Goal: Task Accomplishment & Management: Manage account settings

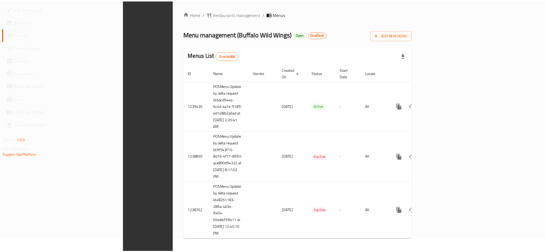
scroll to position [10, 0]
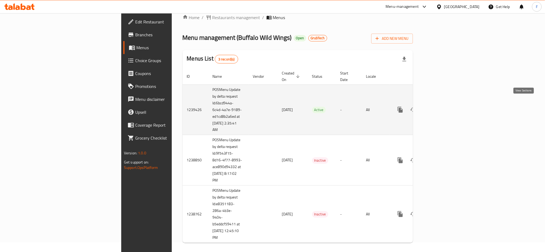
click at [442, 107] on icon "enhanced table" at bounding box center [439, 110] width 6 height 6
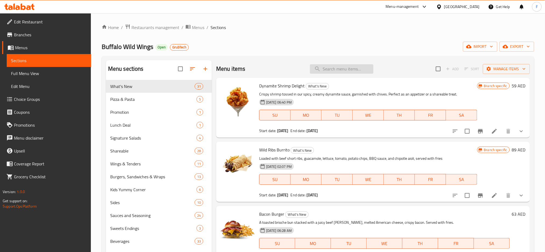
click at [338, 68] on input "search" at bounding box center [341, 68] width 63 height 9
paste input "Wing Frenzy"
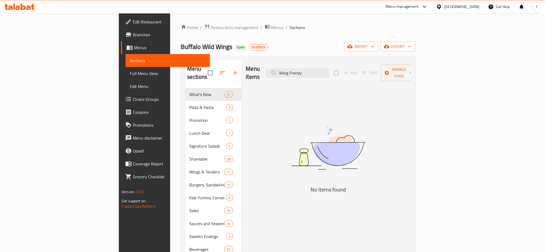
drag, startPoint x: 331, startPoint y: 68, endPoint x: 334, endPoint y: 90, distance: 22.1
click at [330, 69] on input "Wing Frenzy" at bounding box center [297, 72] width 63 height 9
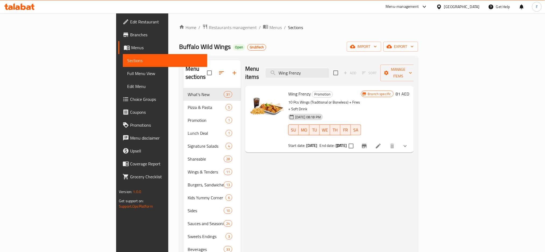
type input "Wing Frenzy"
click at [398, 9] on div "Menu-management" at bounding box center [402, 6] width 33 height 6
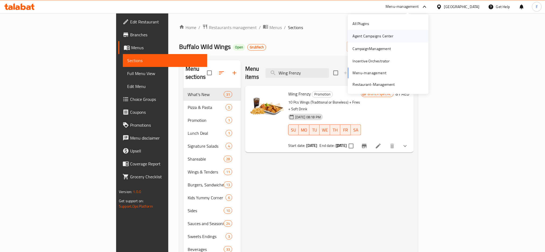
click at [367, 37] on div "Agent Campaigns Center" at bounding box center [373, 36] width 41 height 6
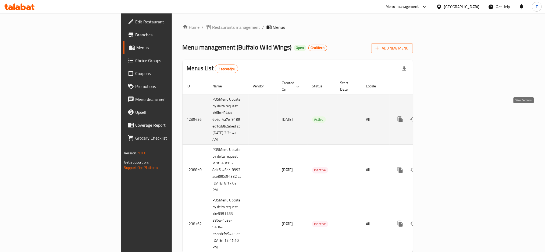
click at [442, 116] on icon "enhanced table" at bounding box center [439, 119] width 6 height 6
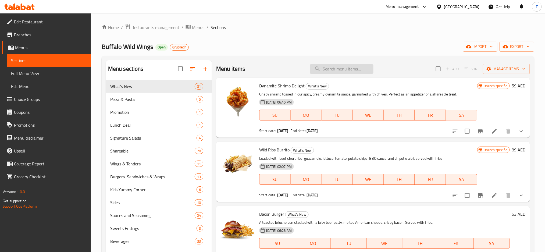
click at [330, 69] on input "search" at bounding box center [341, 68] width 63 height 9
paste input "724854"
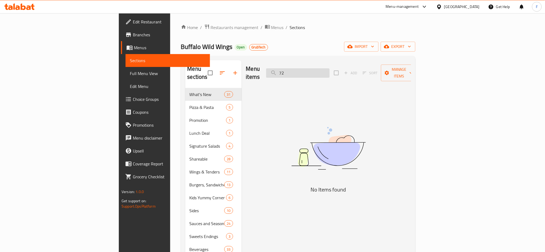
type input "7"
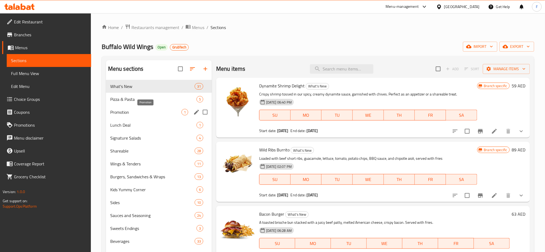
click at [130, 111] on span "Promotion" at bounding box center [145, 112] width 71 height 6
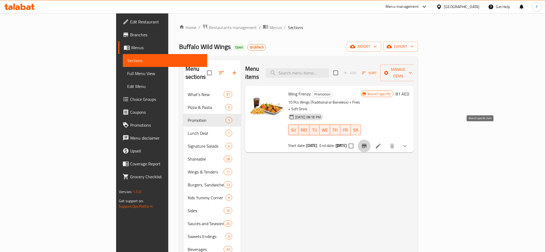
click at [368, 143] on icon "Branch-specific-item" at bounding box center [364, 146] width 6 height 6
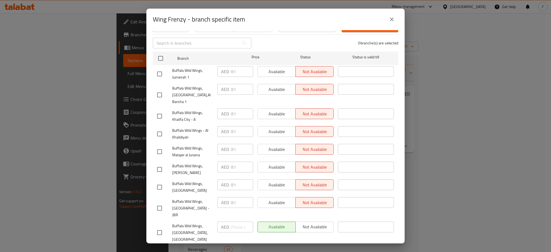
scroll to position [75, 0]
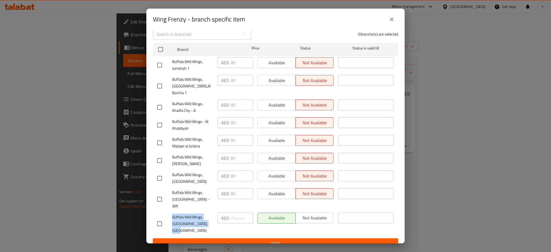
drag, startPoint x: 207, startPoint y: 223, endPoint x: 179, endPoint y: 222, distance: 27.5
click at [172, 217] on span "Buffalo Wild Wings, University City, Mirdif" at bounding box center [192, 224] width 41 height 20
drag, startPoint x: 183, startPoint y: 20, endPoint x: 154, endPoint y: 17, distance: 29.0
click at [154, 17] on h2 "Wing Frenzy - branch specific item" at bounding box center [199, 19] width 92 height 9
copy h2 "Wing Frenzy"
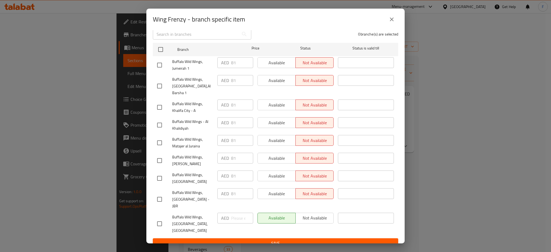
click at [446, 154] on div "Wing Frenzy - branch specific item Wing Frenzy 10 Pcs Wings (Traditional or Bon…" at bounding box center [275, 126] width 551 height 252
click at [390, 23] on button "close" at bounding box center [391, 19] width 13 height 13
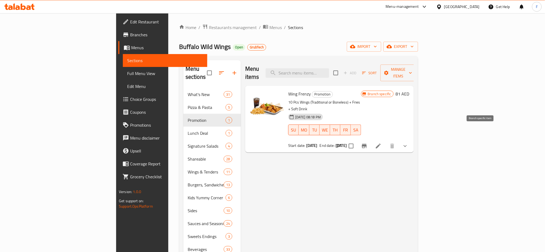
click at [367, 144] on icon "Branch-specific-item" at bounding box center [364, 146] width 5 height 4
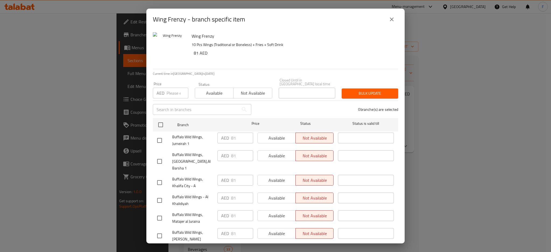
click at [390, 20] on icon "close" at bounding box center [392, 19] width 4 height 4
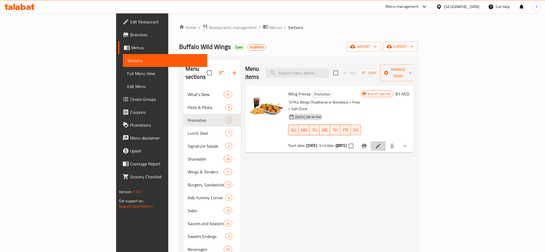
click at [386, 141] on li at bounding box center [378, 146] width 15 height 10
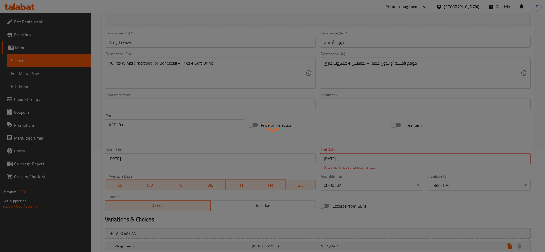
click at [504, 195] on div at bounding box center [272, 126] width 545 height 252
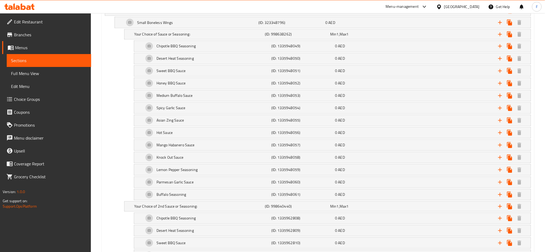
scroll to position [409, 0]
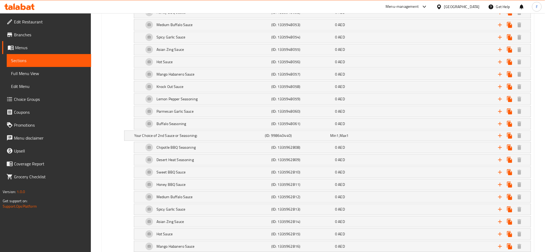
click at [40, 50] on span "Menus" at bounding box center [51, 47] width 72 height 6
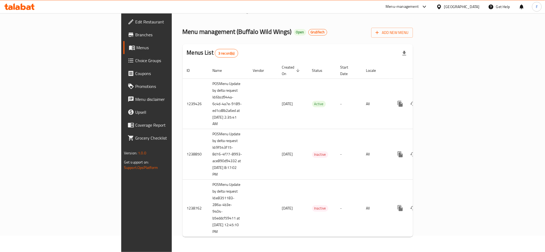
scroll to position [10, 0]
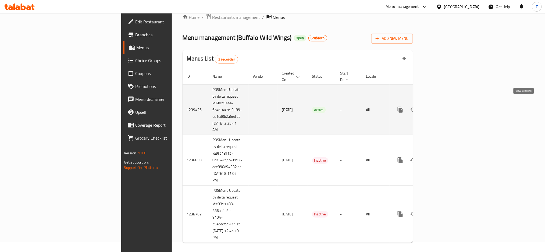
click at [442, 107] on icon "enhanced table" at bounding box center [439, 110] width 6 height 6
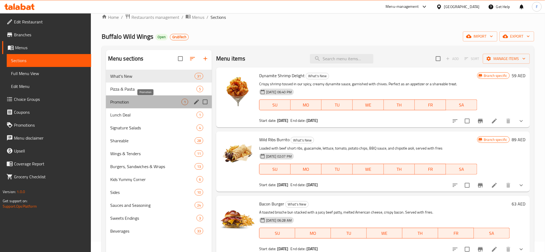
click at [135, 104] on span "Promotion" at bounding box center [145, 102] width 71 height 6
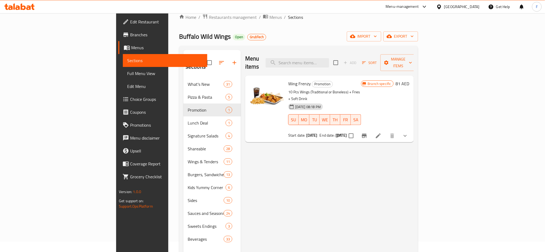
click at [127, 75] on span "Full Menu View" at bounding box center [165, 73] width 76 height 6
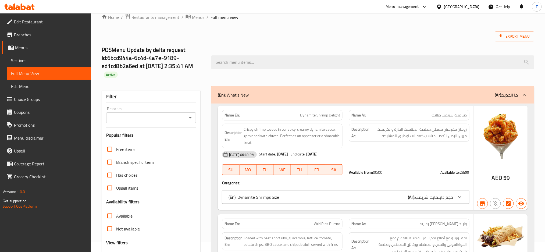
click at [527, 94] on icon at bounding box center [525, 95] width 6 height 6
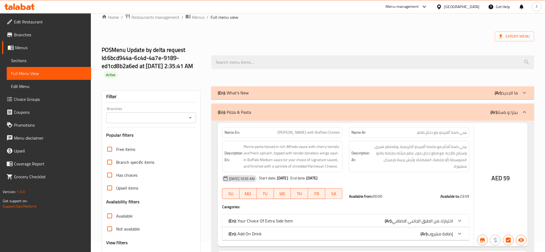
scroll to position [55, 0]
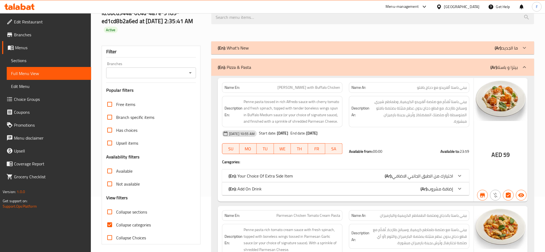
click at [109, 213] on input "Collapse sections" at bounding box center [109, 212] width 13 height 13
checkbox input "true"
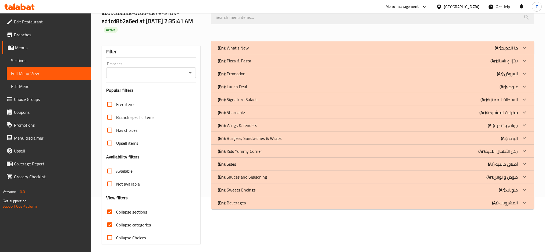
click at [289, 75] on div "(En): Promotion (Ar): العروض" at bounding box center [368, 73] width 300 height 6
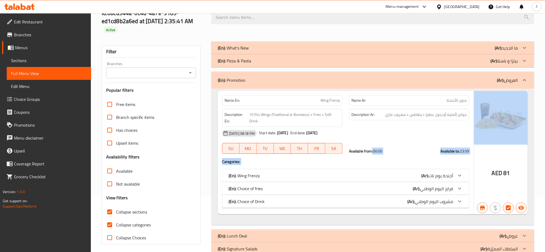
drag, startPoint x: 371, startPoint y: 144, endPoint x: 477, endPoint y: 144, distance: 105.7
click at [477, 144] on div "Name En: Wing Frenzy Name Ar: جنون الأجنحة Description En: 10 Pcs Wings (Tradit…" at bounding box center [373, 152] width 310 height 123
click at [477, 144] on img at bounding box center [501, 118] width 54 height 54
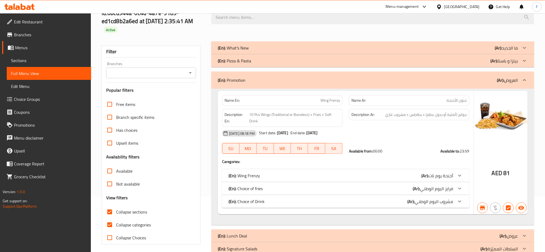
click at [157, 73] on input "Branches" at bounding box center [147, 73] width 78 height 8
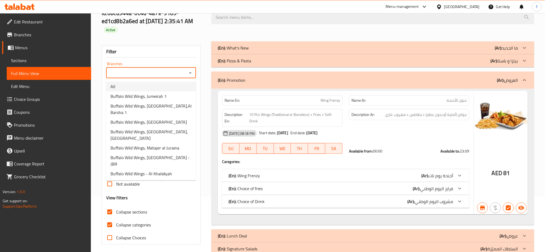
click at [130, 87] on li "All" at bounding box center [151, 87] width 90 height 10
type input "All"
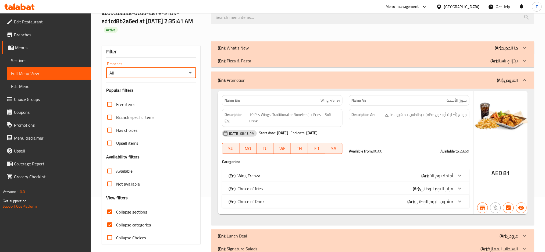
click at [186, 74] on div "All Branches" at bounding box center [151, 73] width 90 height 11
click at [109, 116] on input "Branch specific items" at bounding box center [109, 117] width 13 height 13
checkbox input "true"
click at [523, 205] on icon "button" at bounding box center [521, 208] width 6 height 6
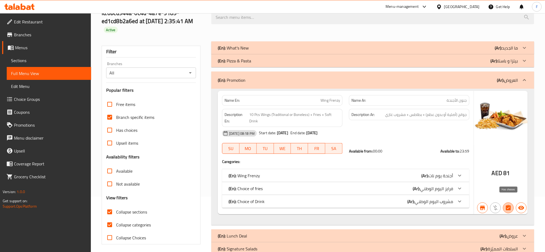
click at [507, 205] on icon "button" at bounding box center [508, 207] width 5 height 5
click at [152, 76] on input "All" at bounding box center [147, 73] width 78 height 8
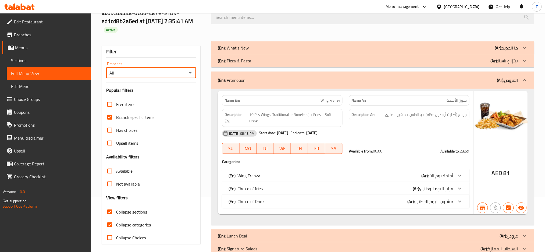
click at [189, 73] on icon "Open" at bounding box center [190, 73] width 6 height 6
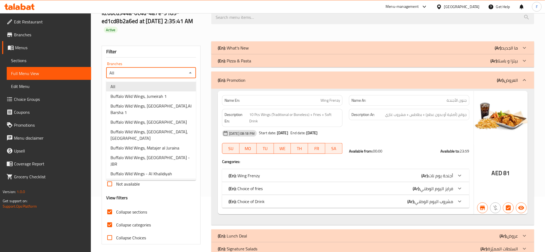
click at [162, 180] on span "Buffalo Wild Wings, Khalifa City - A" at bounding box center [142, 183] width 63 height 6
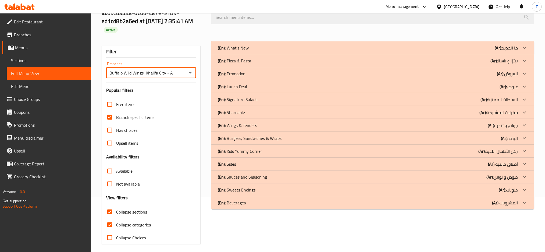
click at [517, 74] on div "Home / Restaurants management / Menus / Full menu view Export Menu POSMenu Upda…" at bounding box center [318, 107] width 433 height 276
click at [517, 74] on p "(Ar): العروض" at bounding box center [507, 73] width 21 height 6
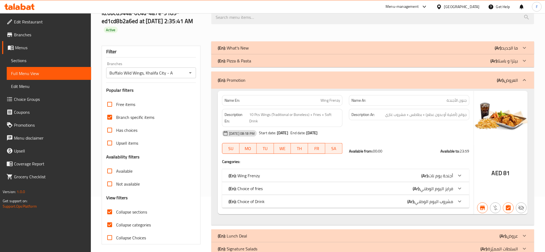
click at [191, 72] on icon "Open" at bounding box center [190, 73] width 6 height 6
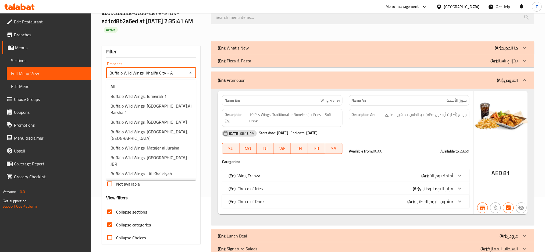
scroll to position [2, 0]
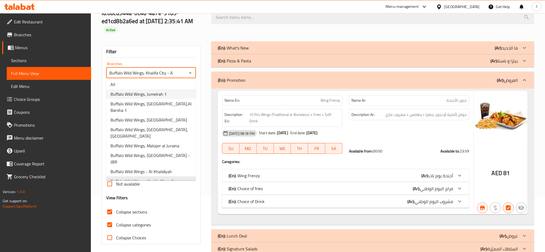
click at [174, 96] on li "Buffalo Wild Wings, Jumeirah 1" at bounding box center [151, 94] width 90 height 10
type input "Buffalo Wild Wings, Jumeirah 1"
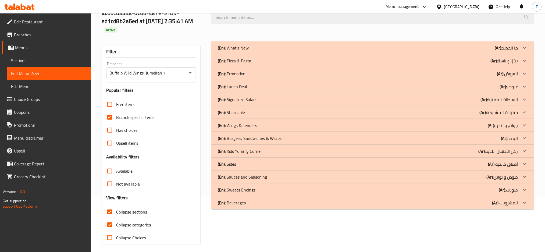
click at [448, 72] on div "(En): Promotion (Ar): العروض" at bounding box center [368, 73] width 300 height 6
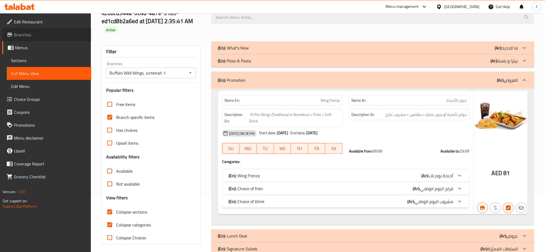
click at [22, 36] on span "Branches" at bounding box center [50, 34] width 73 height 6
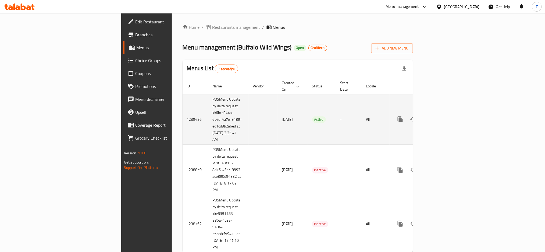
drag, startPoint x: 131, startPoint y: 127, endPoint x: 153, endPoint y: 135, distance: 23.1
click at [208, 135] on td "POSMenu Update by delta request Id:6bcd944a-6c4d-4a7e-9189-ed1cd8b2a6ed at [DAT…" at bounding box center [228, 119] width 40 height 51
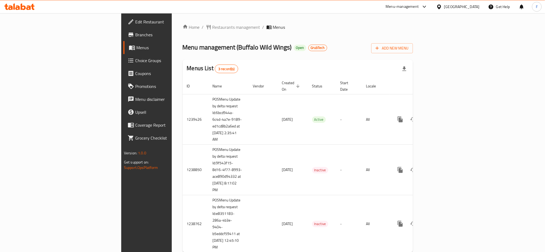
click at [407, 7] on div "Menu-management" at bounding box center [402, 6] width 33 height 6
click at [373, 36] on div "Agent Campaigns Center" at bounding box center [373, 36] width 41 height 6
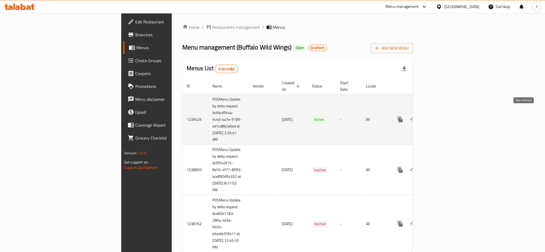
click at [442, 116] on icon "enhanced table" at bounding box center [439, 119] width 6 height 6
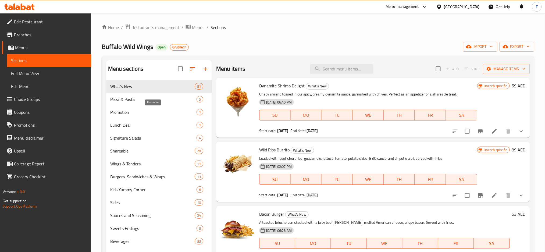
click at [141, 114] on span "Promotion" at bounding box center [153, 112] width 86 height 6
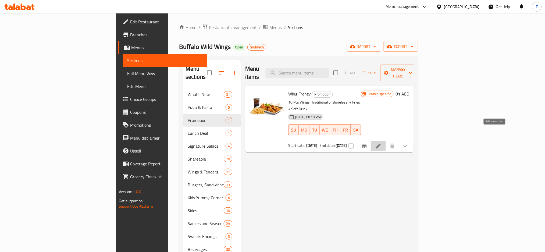
click at [381, 144] on icon at bounding box center [378, 146] width 5 height 5
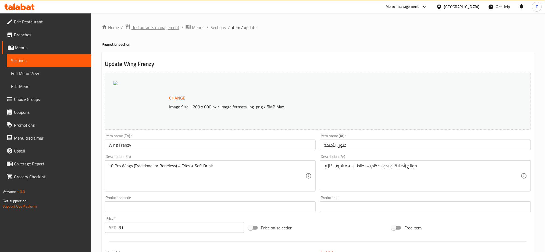
click at [161, 28] on span "Restaurants management" at bounding box center [156, 27] width 48 height 6
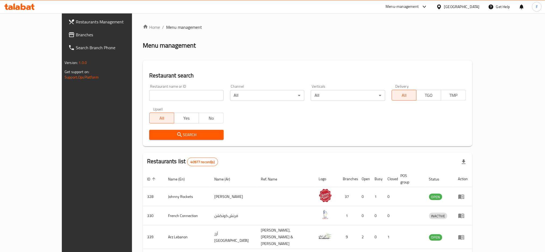
click at [149, 95] on input "search" at bounding box center [186, 95] width 74 height 11
paste input "12802"
type input "12802"
click at [168, 134] on span "Search" at bounding box center [187, 135] width 66 height 7
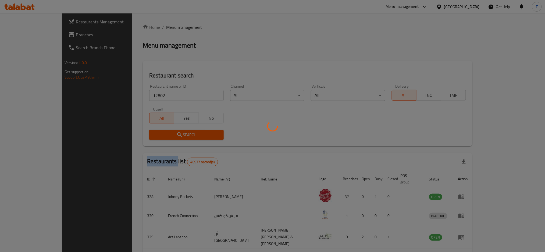
click at [168, 134] on div at bounding box center [272, 126] width 545 height 252
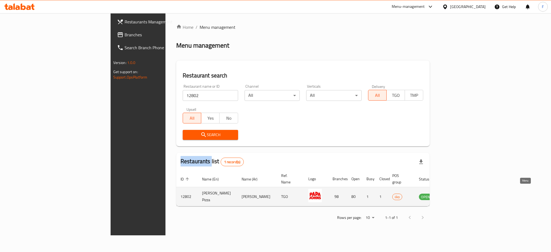
click at [454, 193] on icon "enhanced table" at bounding box center [450, 196] width 6 height 6
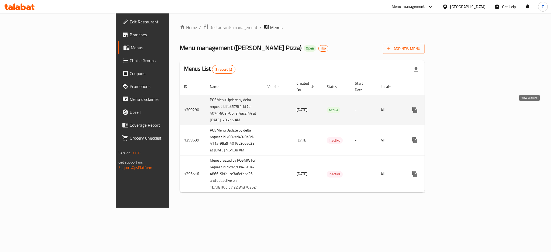
click at [456, 110] on icon "enhanced table" at bounding box center [453, 110] width 5 height 5
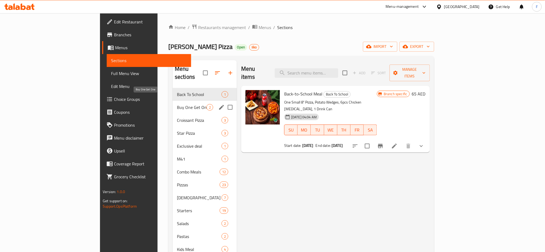
click at [177, 104] on span "Buy One Get One" at bounding box center [192, 107] width 30 height 6
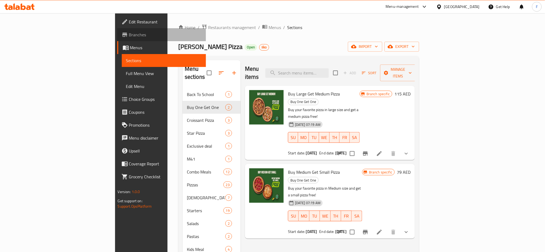
click at [129, 34] on span "Branches" at bounding box center [165, 34] width 73 height 6
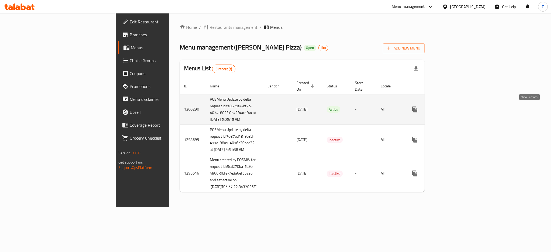
click at [457, 112] on icon "enhanced table" at bounding box center [453, 109] width 6 height 6
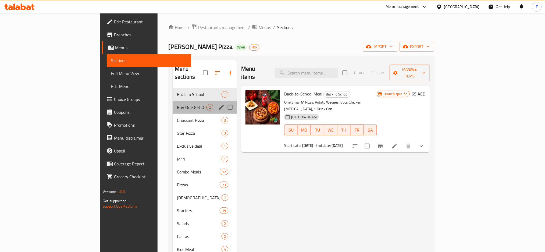
click at [173, 103] on div "Buy One Get One 2" at bounding box center [205, 107] width 64 height 13
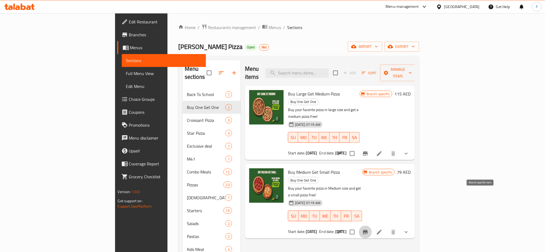
click at [368, 230] on icon "Branch-specific-item" at bounding box center [365, 232] width 5 height 4
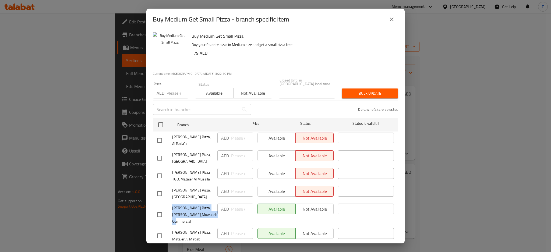
drag, startPoint x: 190, startPoint y: 219, endPoint x: 172, endPoint y: 207, distance: 22.5
click at [172, 207] on div "Papa Johns Pizza, Al Zahia,Muwaileh Commercial" at bounding box center [185, 214] width 60 height 27
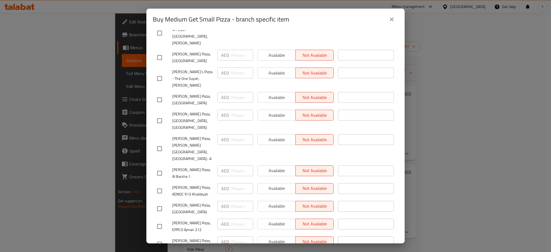
scroll to position [1758, 0]
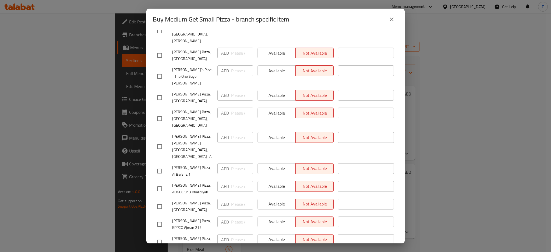
drag, startPoint x: 183, startPoint y: 171, endPoint x: 172, endPoint y: 164, distance: 13.1
drag, startPoint x: 187, startPoint y: 191, endPoint x: 181, endPoint y: 187, distance: 7.6
drag, startPoint x: 182, startPoint y: 207, endPoint x: 176, endPoint y: 206, distance: 6.0
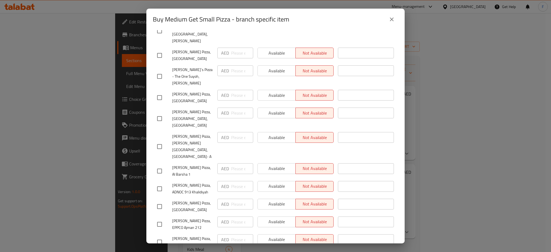
drag, startPoint x: 205, startPoint y: 224, endPoint x: 171, endPoint y: 215, distance: 34.8
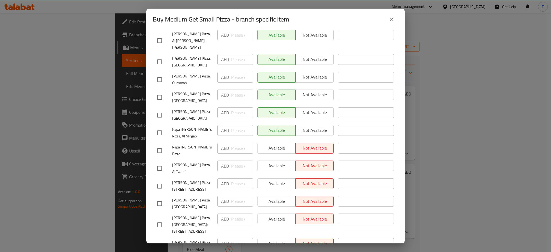
scroll to position [204, 0]
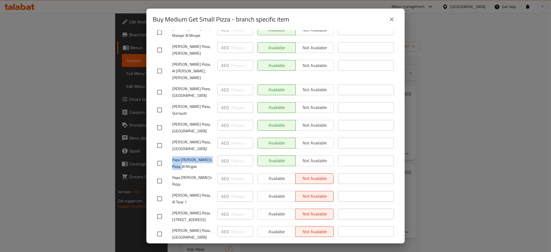
drag, startPoint x: 184, startPoint y: 167, endPoint x: 182, endPoint y: 163, distance: 4.9
click at [171, 158] on div "Papa John's Pizza, Al Mirgab" at bounding box center [185, 163] width 60 height 20
copy span "Papa John's Pizza, Al Mirgab"
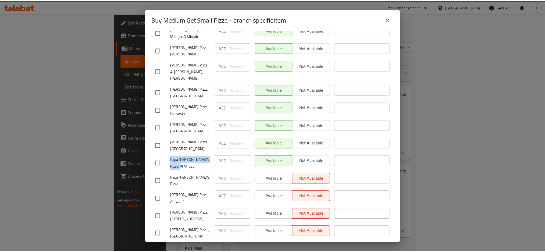
scroll to position [0, 0]
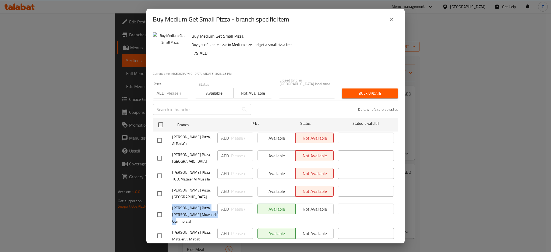
drag, startPoint x: 192, startPoint y: 222, endPoint x: 171, endPoint y: 209, distance: 24.9
click at [171, 209] on div "Papa Johns Pizza, Al Zahia,Muwaileh Commercial" at bounding box center [185, 214] width 60 height 27
copy span "Papa Johns Pizza, Al Zahia,Muwaileh Commercial"
click at [394, 20] on icon "close" at bounding box center [391, 19] width 6 height 6
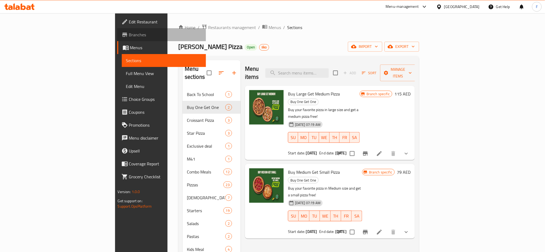
click at [129, 35] on span "Branches" at bounding box center [165, 34] width 73 height 6
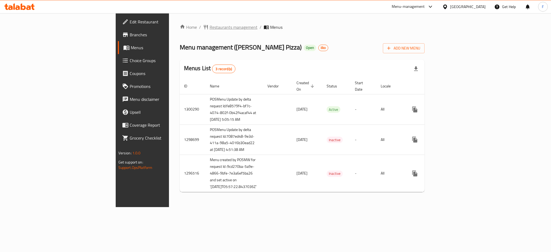
click at [210, 28] on span "Restaurants management" at bounding box center [234, 27] width 48 height 6
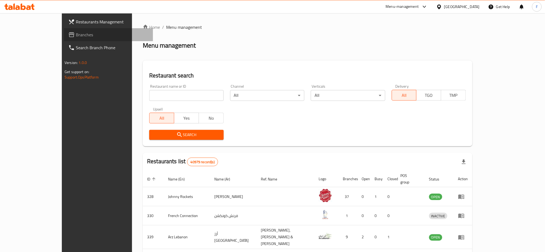
click at [76, 35] on span "Branches" at bounding box center [112, 34] width 73 height 6
